Goal: Information Seeking & Learning: Learn about a topic

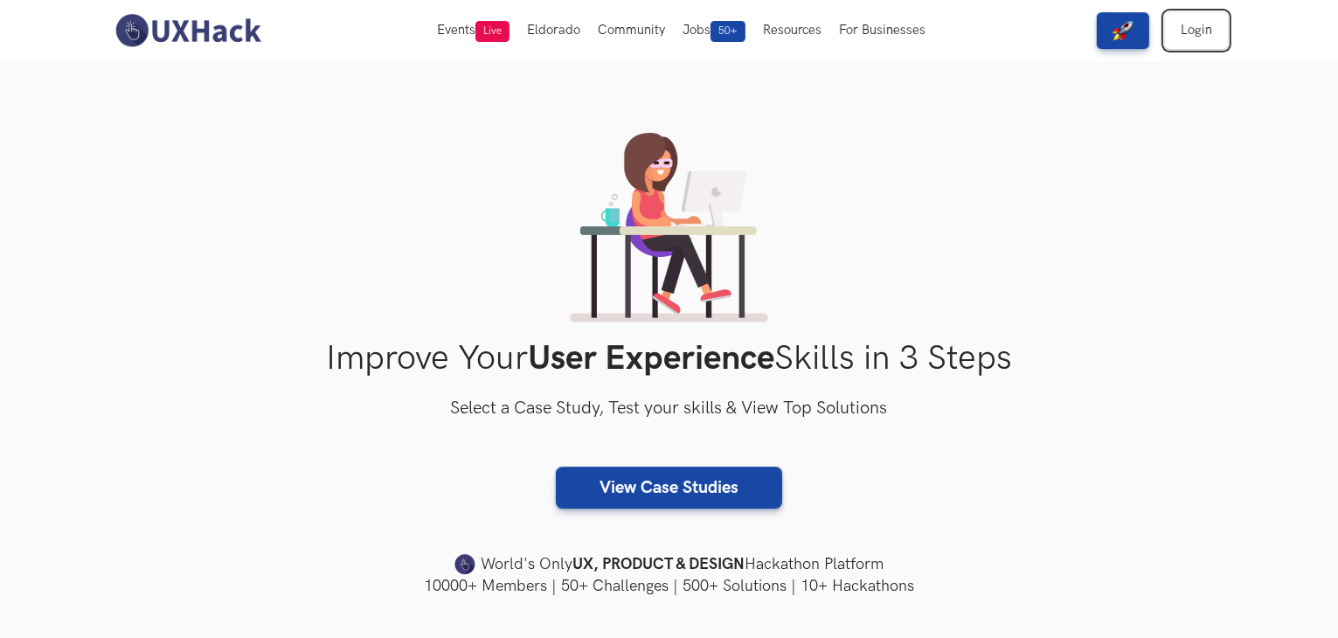
click at [1195, 36] on link "Login" at bounding box center [1196, 30] width 63 height 37
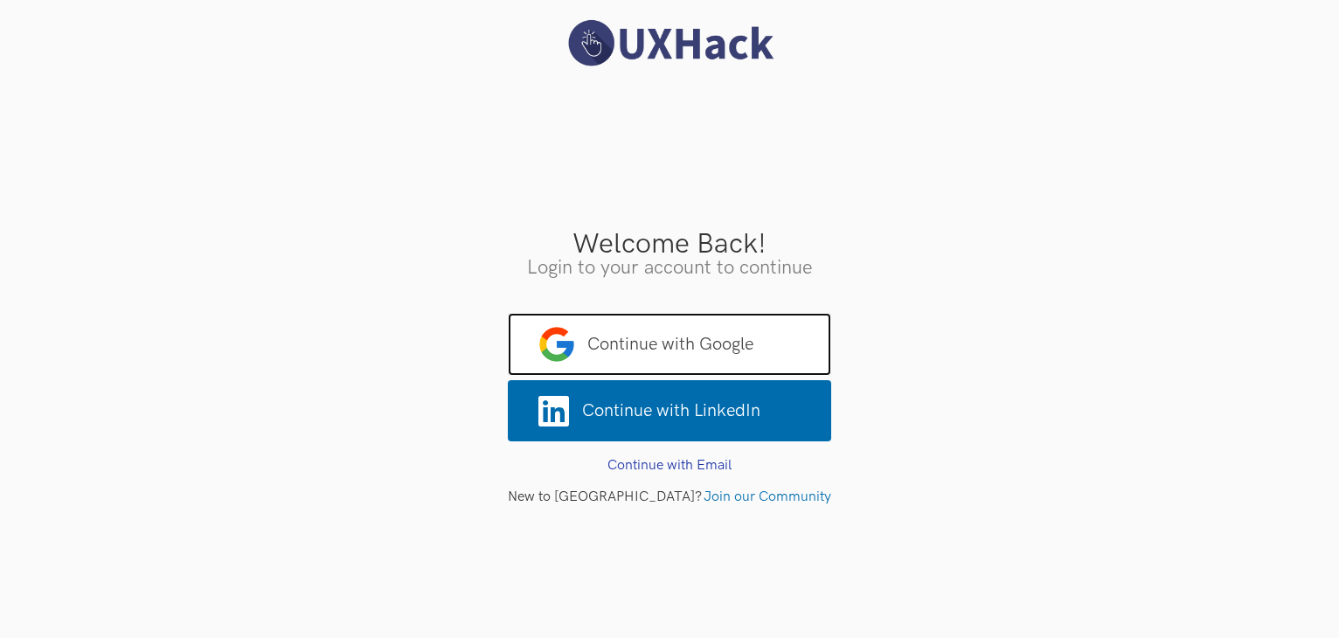
click at [666, 322] on span "Continue with Google" at bounding box center [669, 344] width 323 height 63
click at [586, 315] on span "Continue with Google" at bounding box center [669, 344] width 323 height 63
click at [622, 333] on span "Continue with Google" at bounding box center [669, 344] width 323 height 63
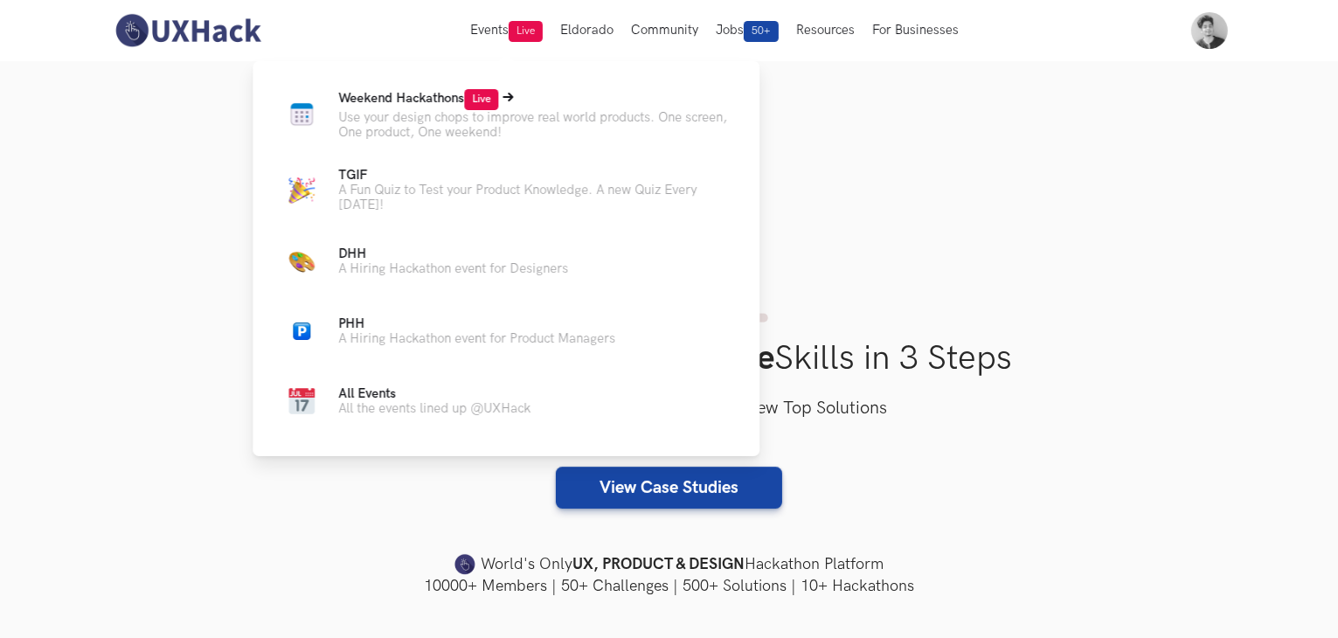
click at [453, 116] on p "Use your design chops to improve real world products. One screen, One product, …" at bounding box center [534, 125] width 393 height 30
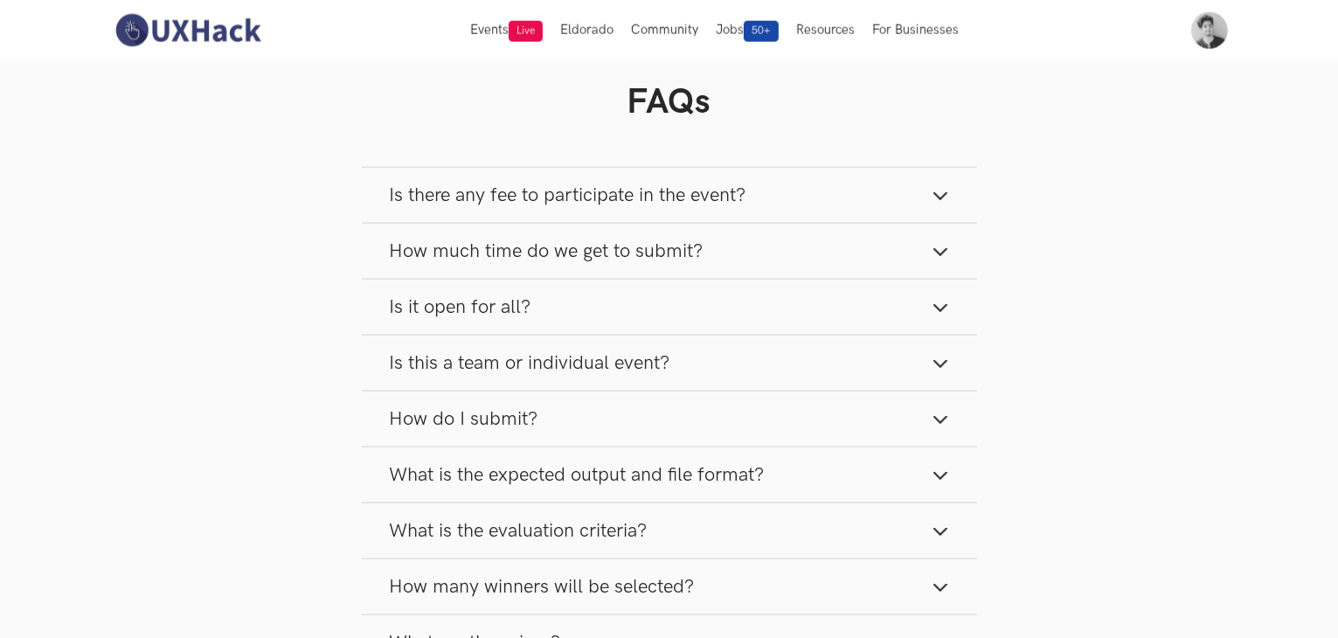
scroll to position [1644, 0]
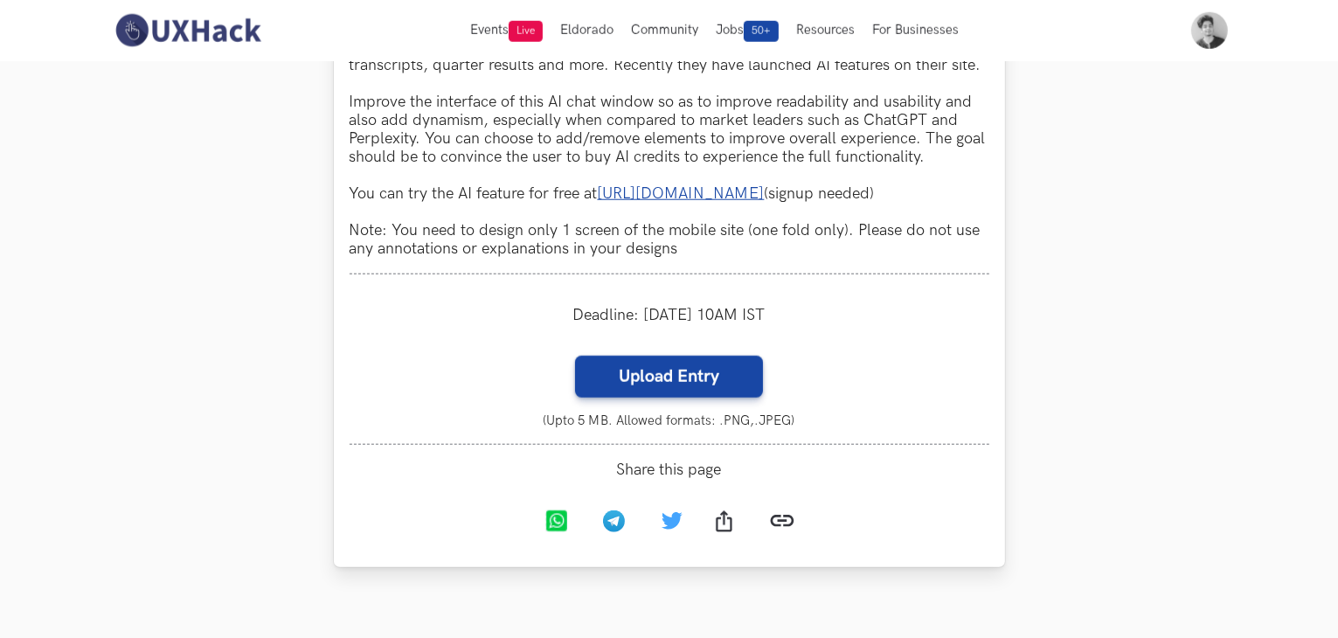
click at [647, 203] on link "https://www.screener.in/ai/" at bounding box center [681, 193] width 167 height 18
